Goal: Check status: Check status

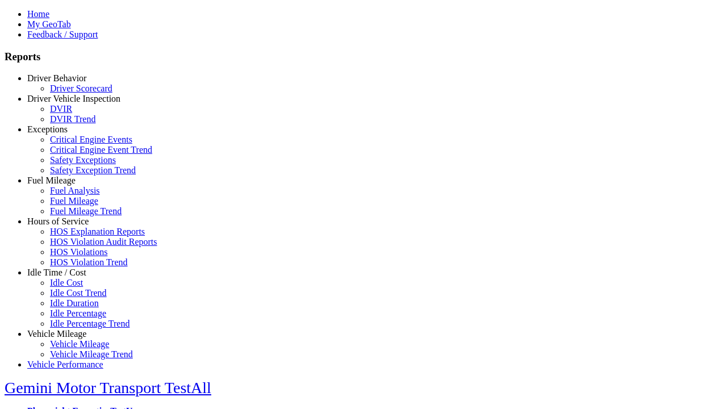
click at [65, 83] on link "Driver Behavior" at bounding box center [56, 78] width 59 height 10
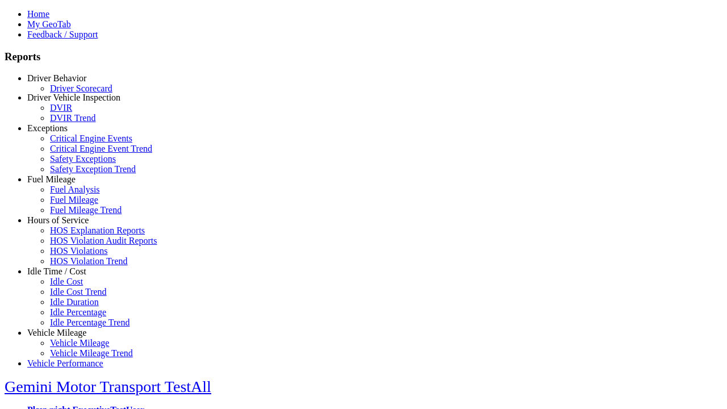
scroll to position [1, 0]
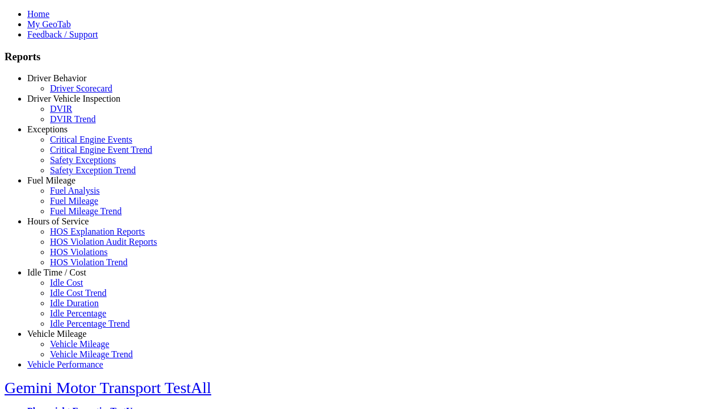
click at [74, 93] on link "Driver Scorecard" at bounding box center [81, 88] width 62 height 10
select select "**"
